Goal: Information Seeking & Learning: Check status

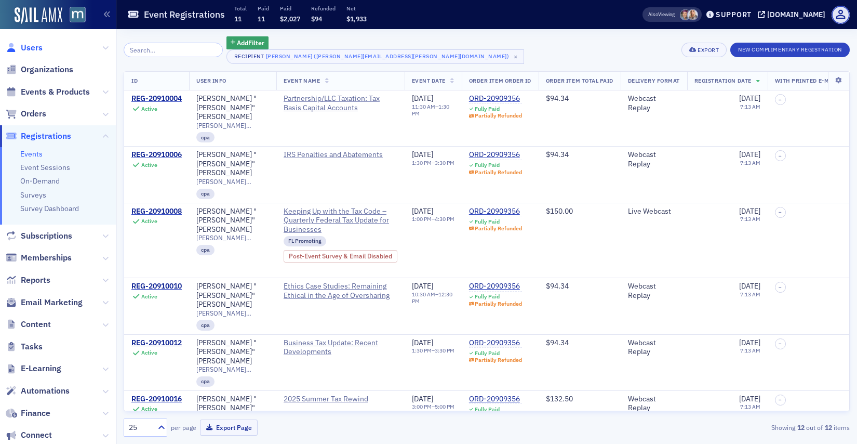
click at [37, 52] on span "Users" at bounding box center [32, 47] width 22 height 11
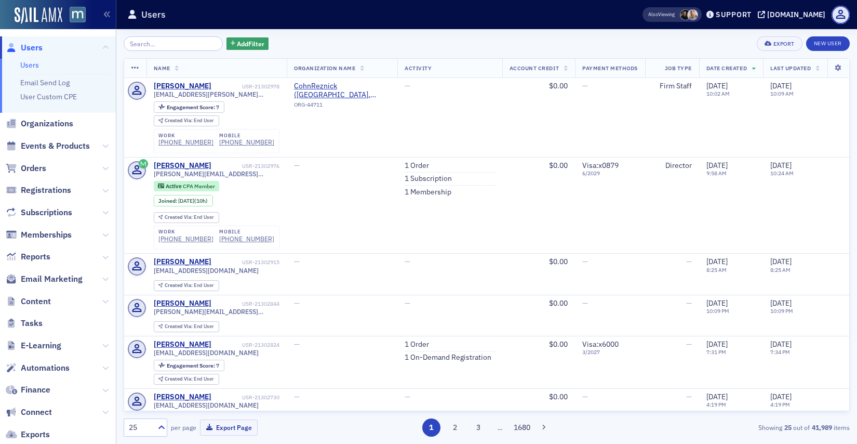
click at [167, 46] on input "search" at bounding box center [173, 43] width 99 height 15
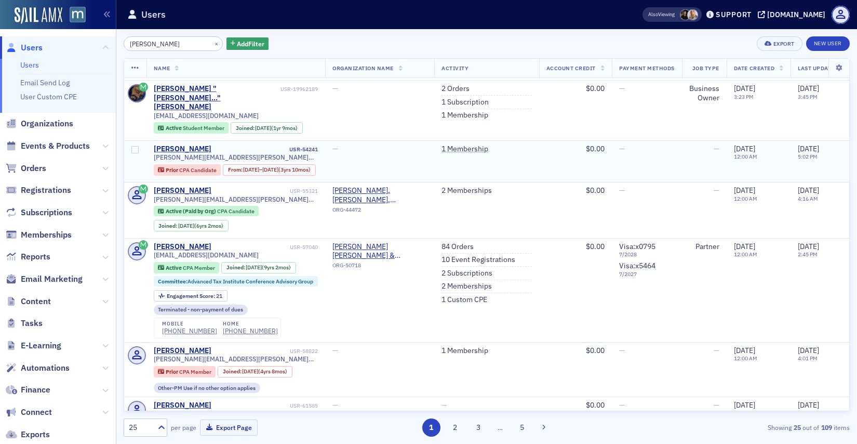
scroll to position [32, 0]
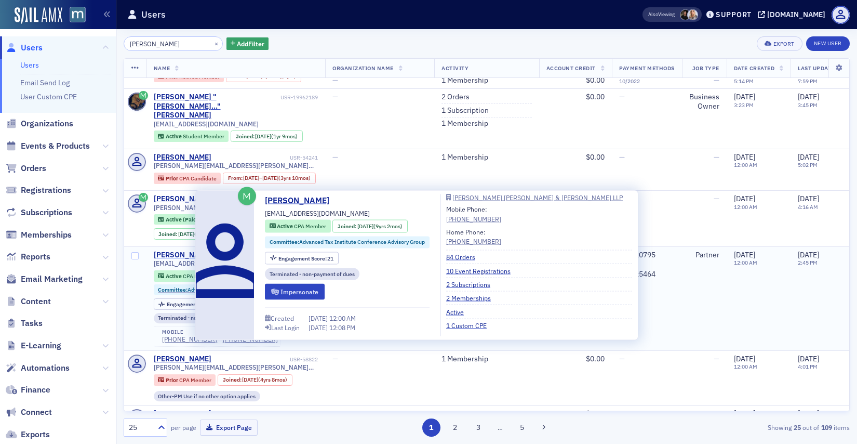
type input "[PERSON_NAME]"
click at [188, 260] on div "[PERSON_NAME]" at bounding box center [183, 254] width 58 height 9
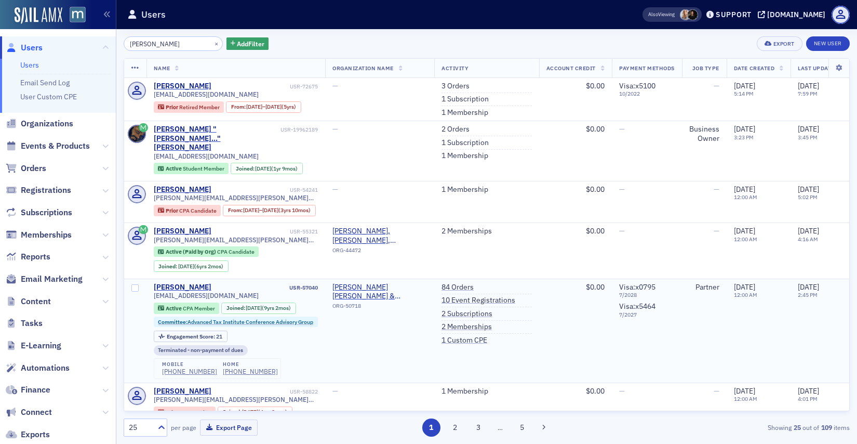
scroll to position [27, 0]
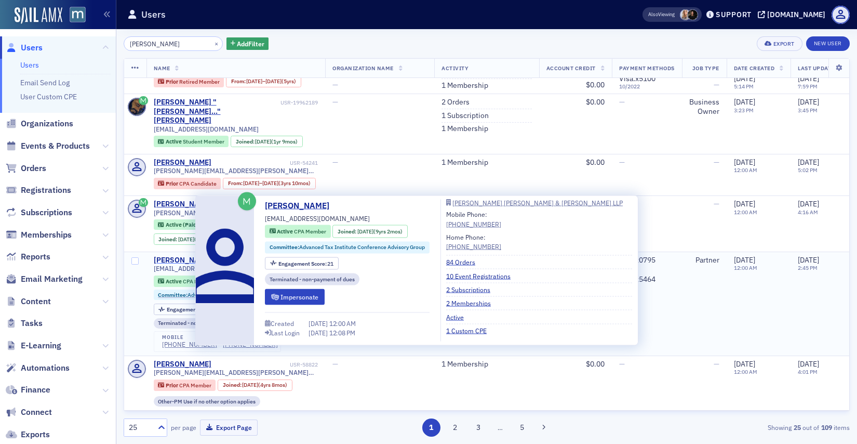
click at [179, 265] on div "[PERSON_NAME]" at bounding box center [183, 260] width 58 height 9
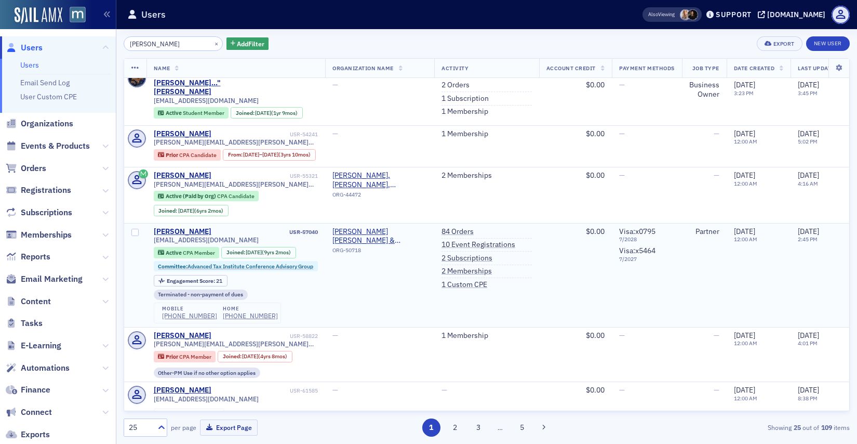
scroll to position [59, 0]
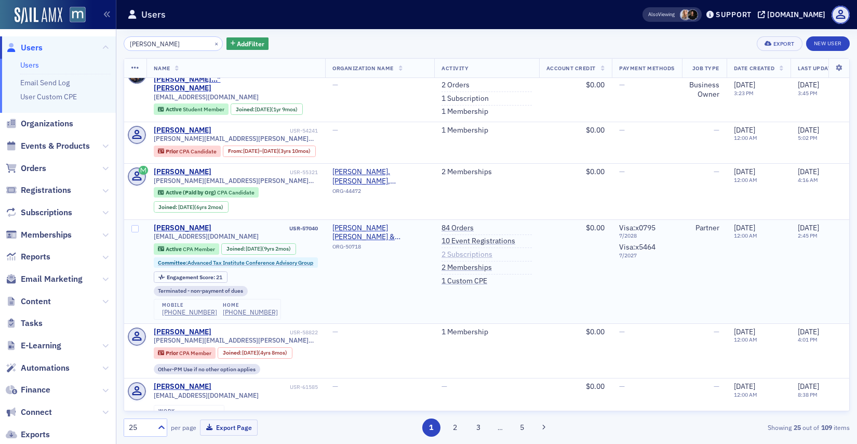
click at [462, 259] on link "2 Subscriptions" at bounding box center [467, 254] width 51 height 9
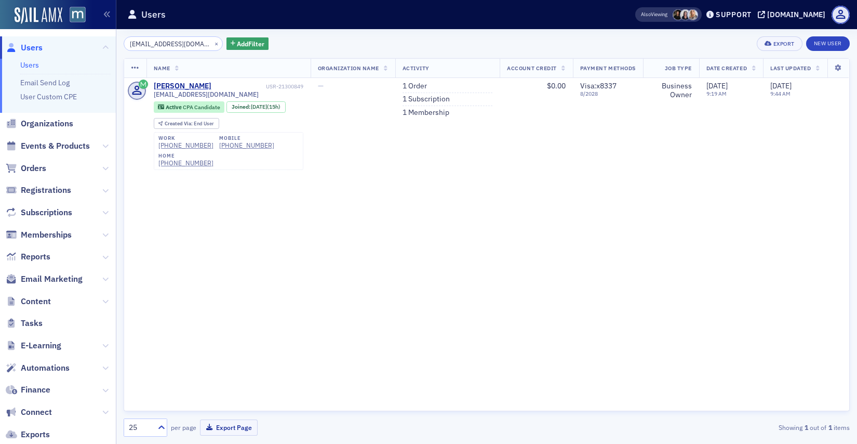
scroll to position [150, 0]
